Goal: Transaction & Acquisition: Purchase product/service

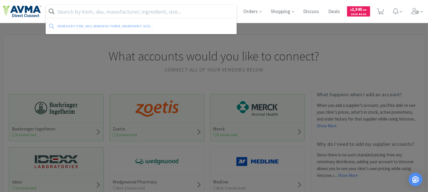
click at [149, 10] on input "text" at bounding box center [141, 11] width 190 height 13
paste input "067642"
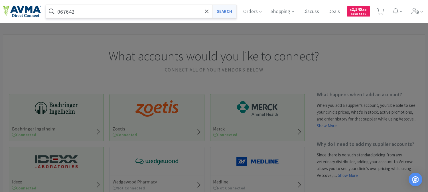
type input "067642"
click at [218, 10] on button "Search" at bounding box center [224, 11] width 24 height 13
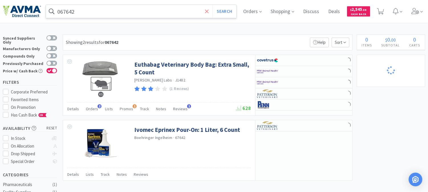
select select "2"
select select "1"
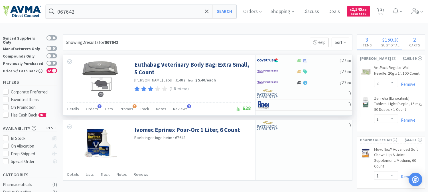
select select "1"
select select "10"
select select "2"
select select "3"
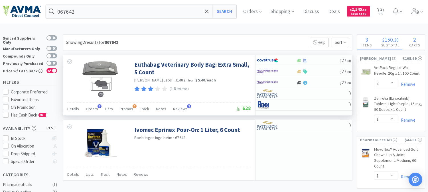
select select "1"
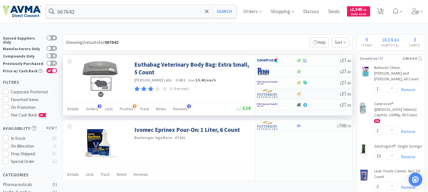
click at [271, 94] on img at bounding box center [267, 93] width 21 height 9
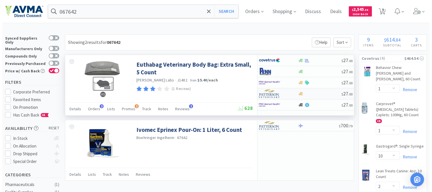
select select "1"
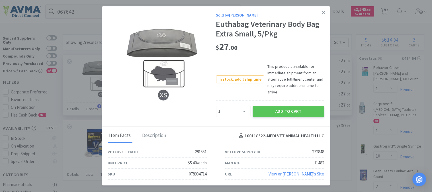
click at [201, 174] on div "078934714" at bounding box center [198, 174] width 18 height 7
copy div "078934714"
click at [322, 13] on link at bounding box center [324, 12] width 10 height 12
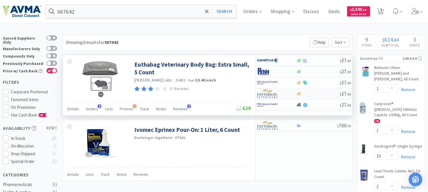
click at [271, 91] on img at bounding box center [267, 93] width 21 height 9
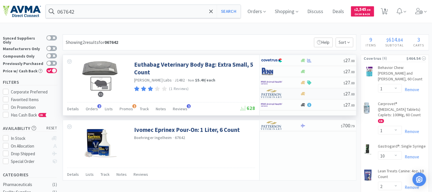
select select "1"
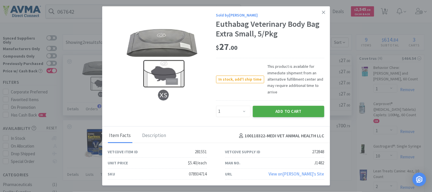
click at [278, 112] on button "Add to Cart" at bounding box center [288, 111] width 71 height 11
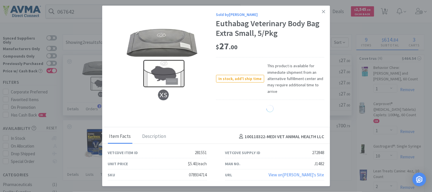
select select "1"
select select "2"
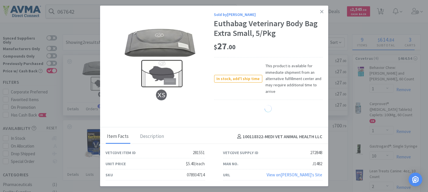
select select "1"
